Goal: Information Seeking & Learning: Learn about a topic

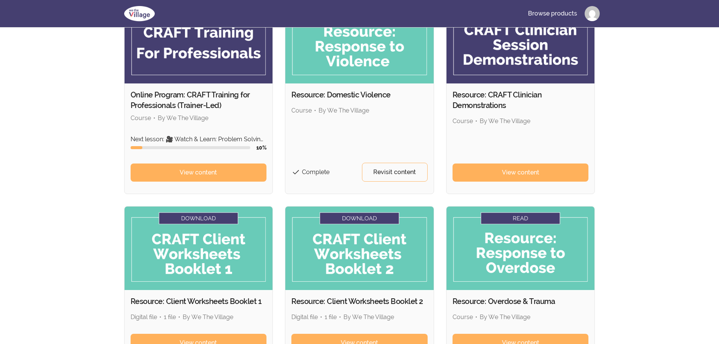
scroll to position [302, 0]
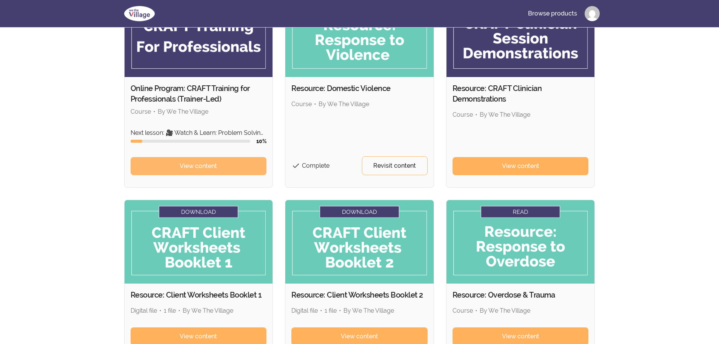
click at [217, 169] on span "View content" at bounding box center [198, 166] width 37 height 9
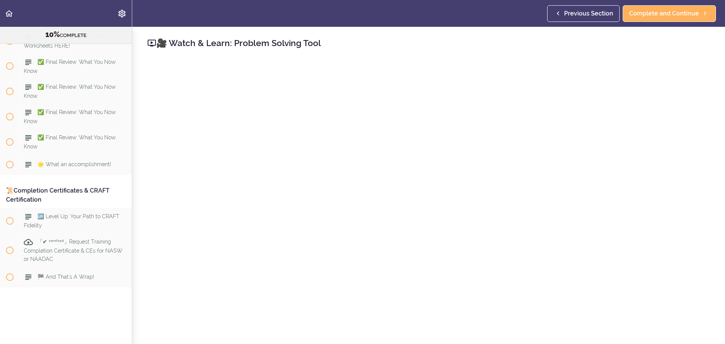
scroll to position [5038, 0]
drag, startPoint x: 54, startPoint y: 194, endPoint x: 9, endPoint y: 183, distance: 46.5
click at [9, 183] on div "📜Completion Certificates & CRAFT Certification" at bounding box center [66, 195] width 132 height 26
copy div "📜Completion Certificates & CRAFT Certification"
